Goal: Transaction & Acquisition: Purchase product/service

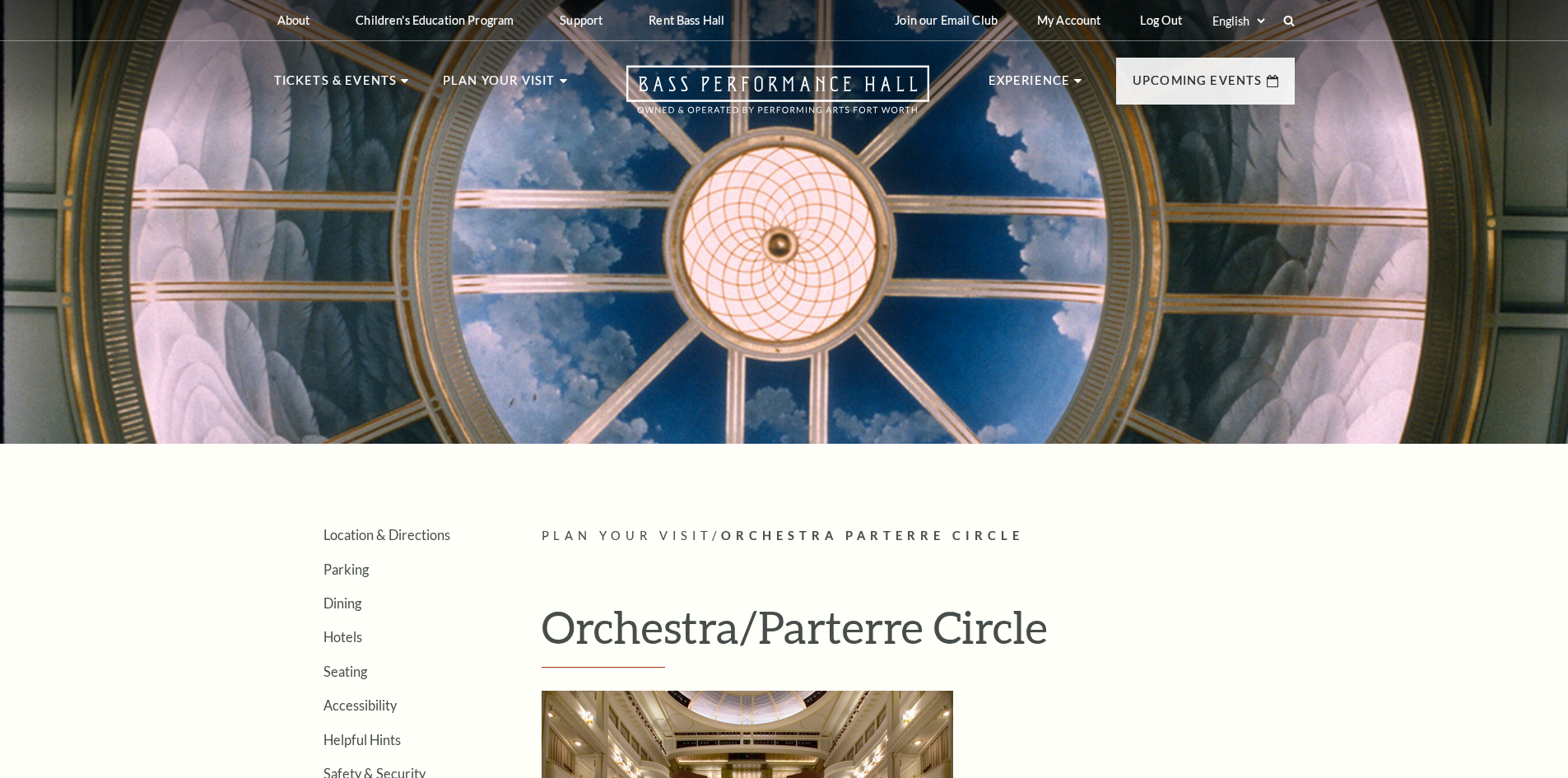
scroll to position [928, 0]
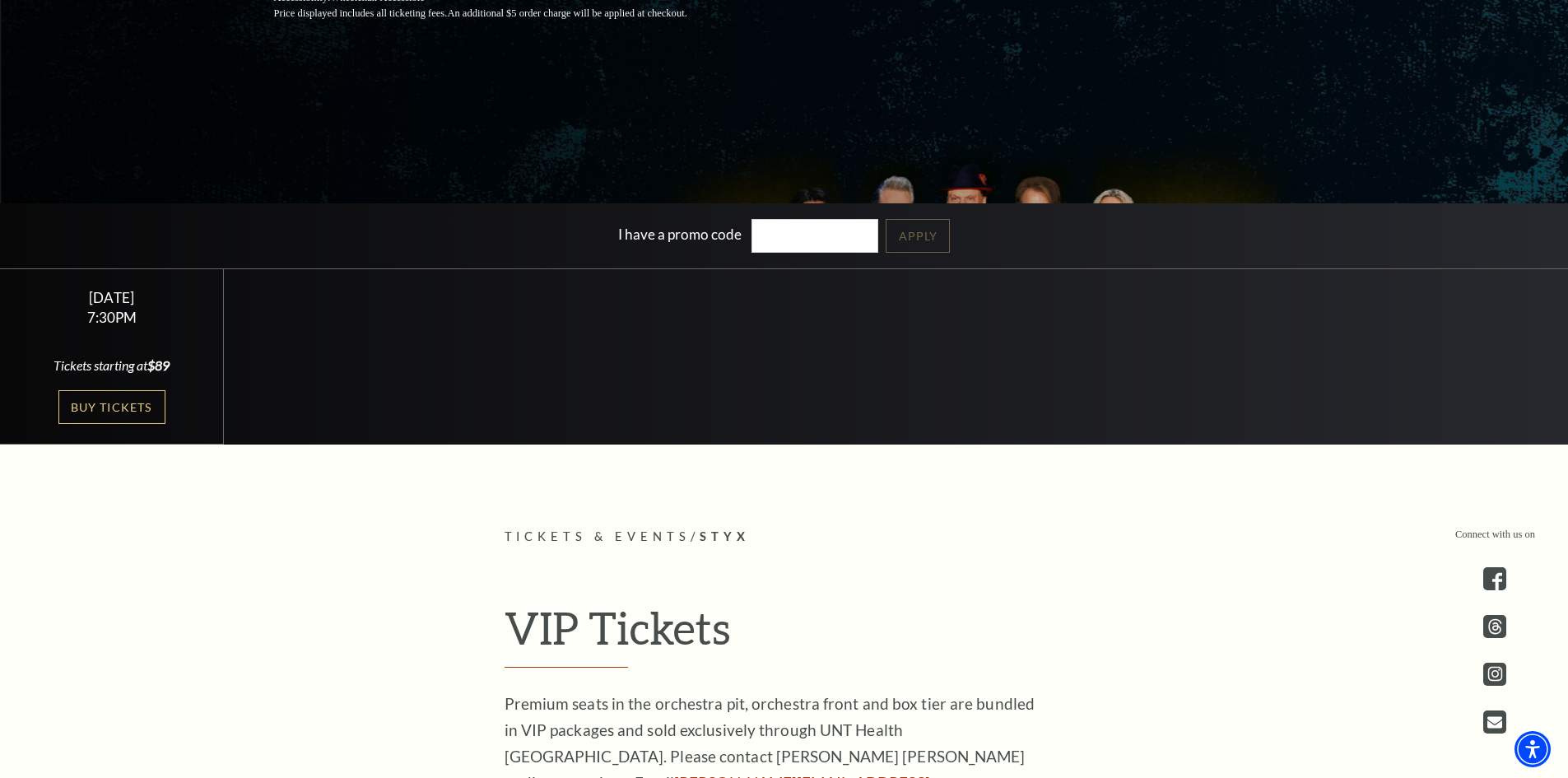
scroll to position [411, 0]
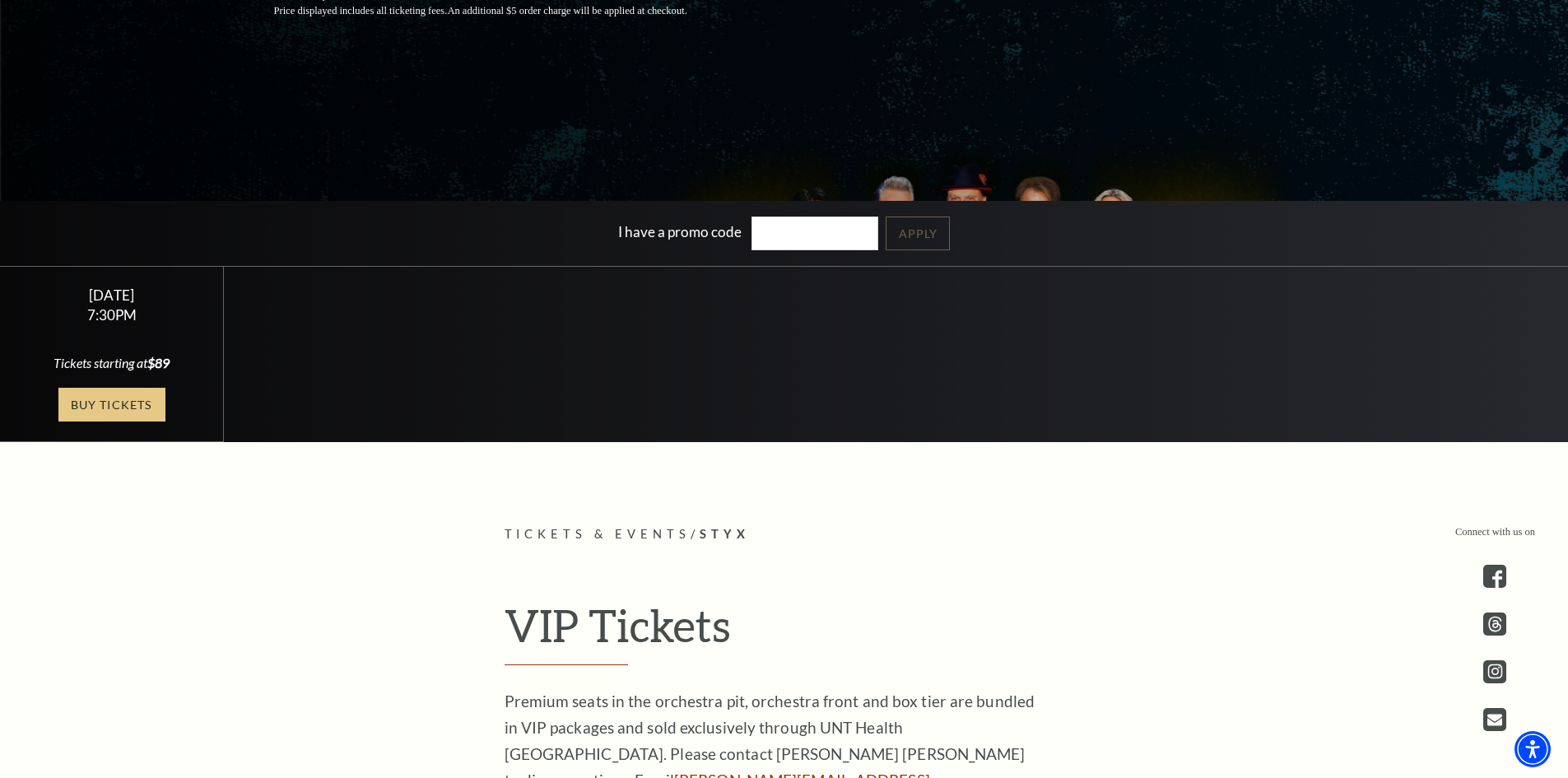
click at [113, 405] on link "Buy Tickets" at bounding box center [112, 404] width 107 height 33
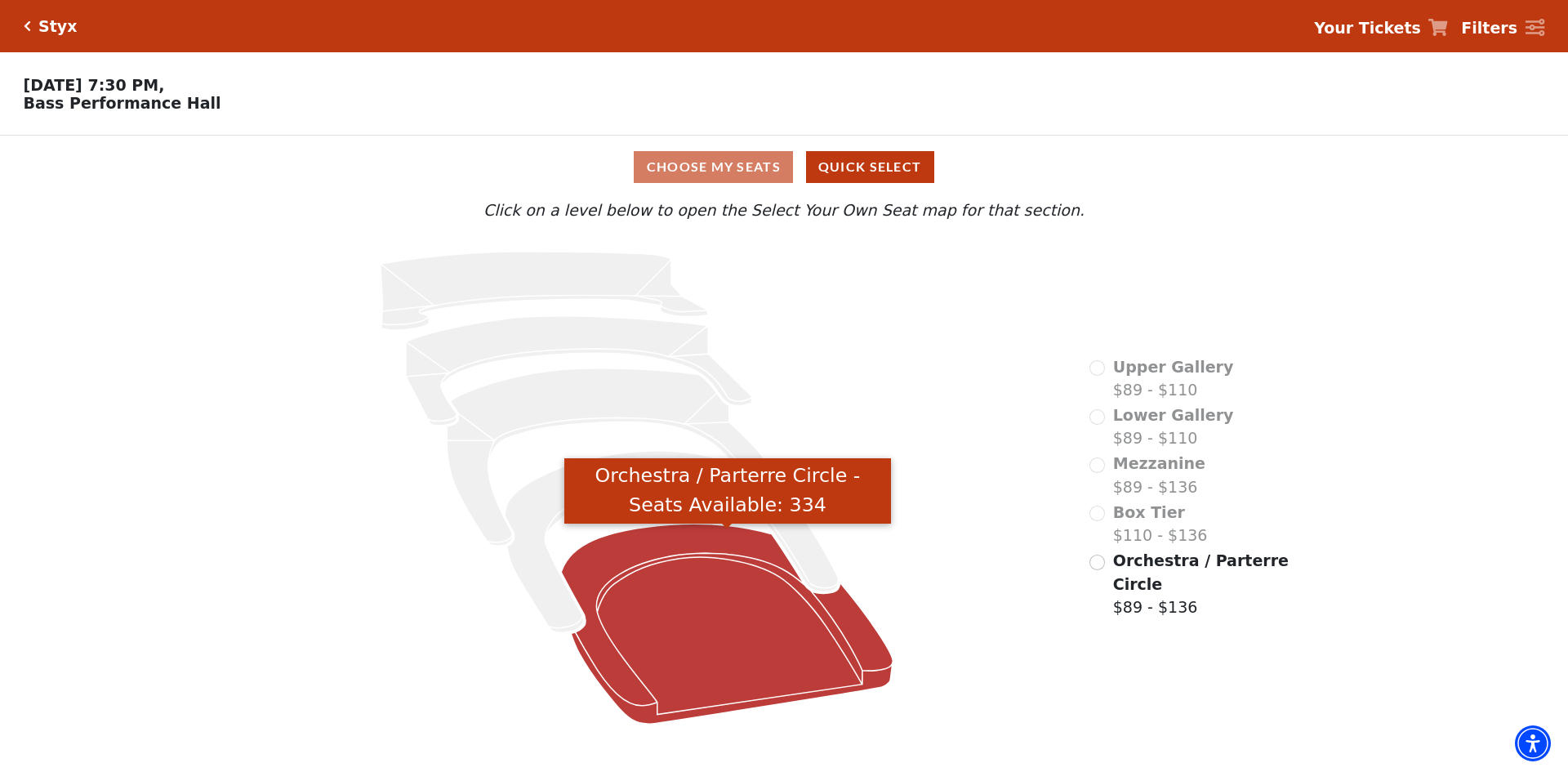
click at [715, 603] on icon "Orchestra / Parterre Circle - Seats Available: 334" at bounding box center [728, 624] width 332 height 201
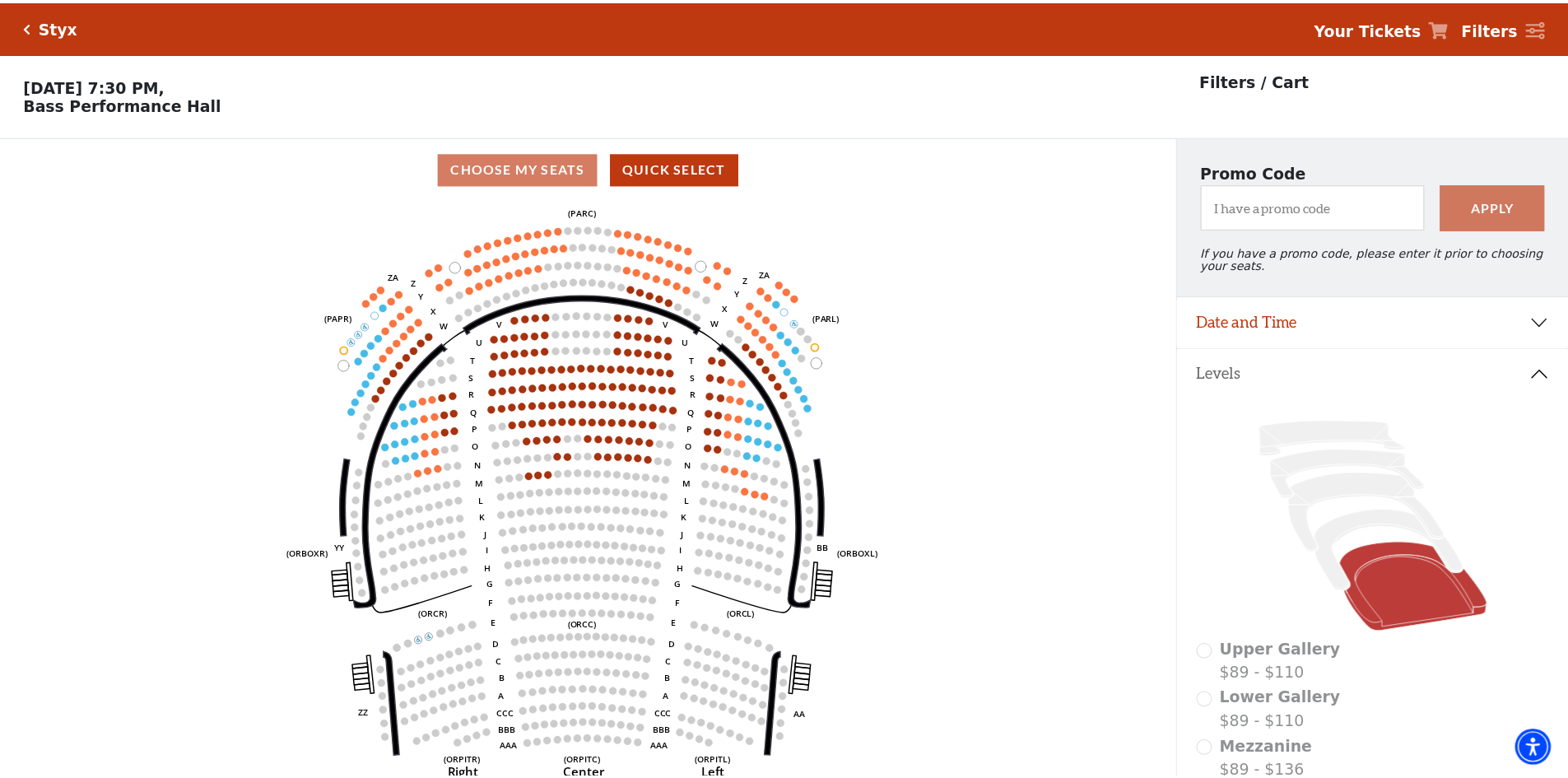
scroll to position [77, 0]
